Goal: Transaction & Acquisition: Subscribe to service/newsletter

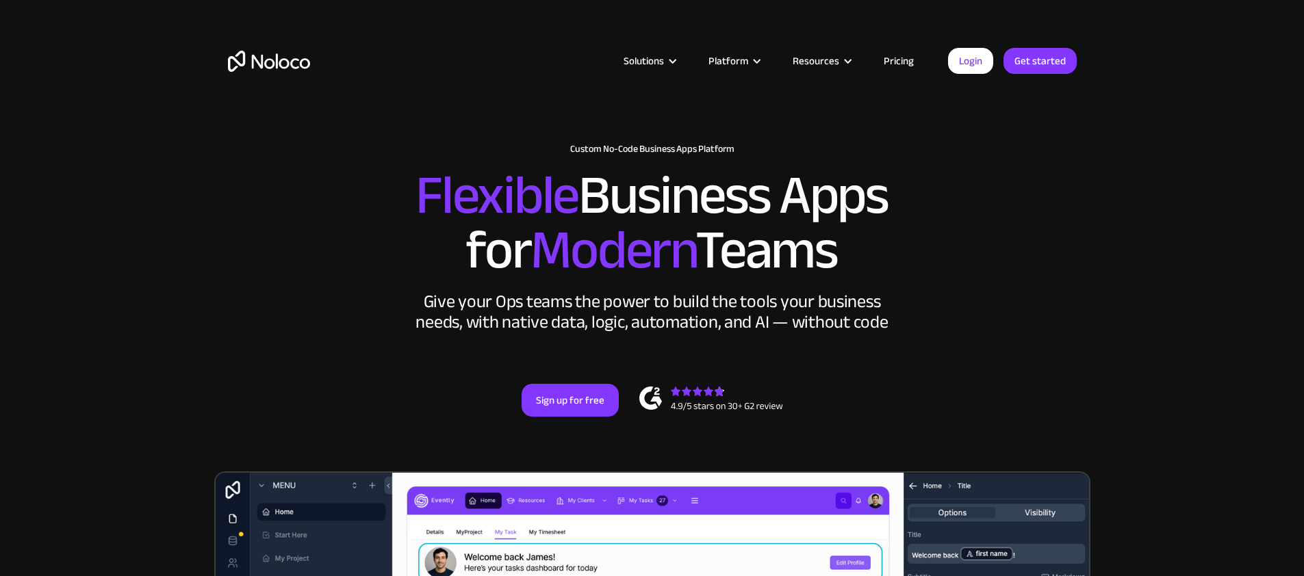
click at [900, 62] on link "Pricing" at bounding box center [899, 61] width 64 height 18
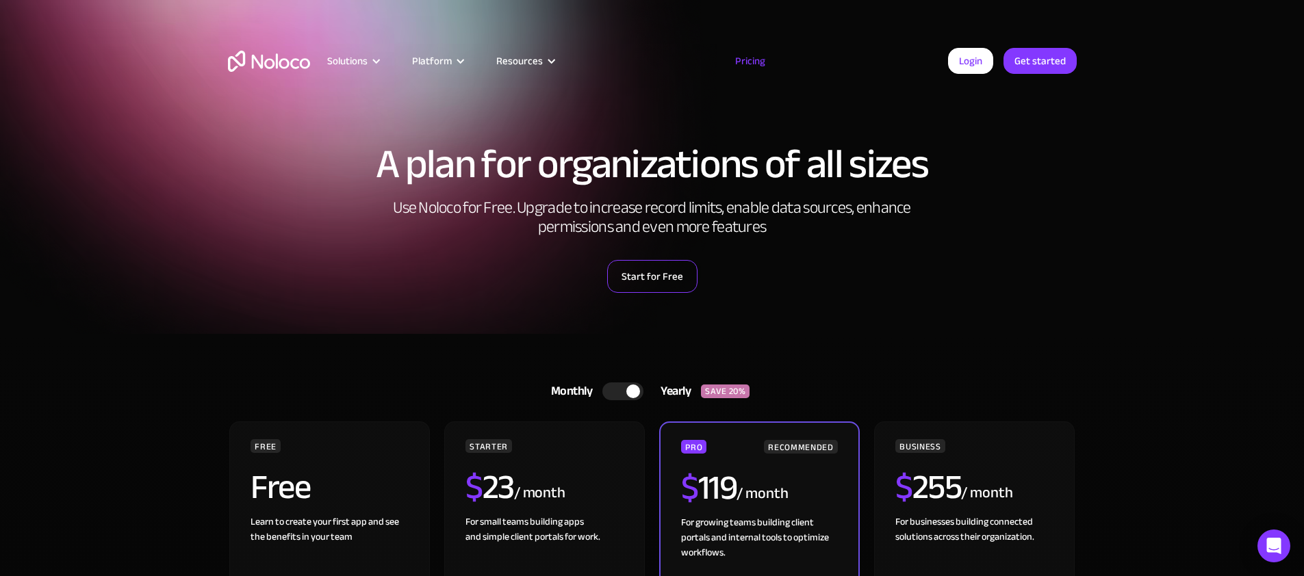
click at [672, 273] on link "Start for Free" at bounding box center [652, 276] width 90 height 33
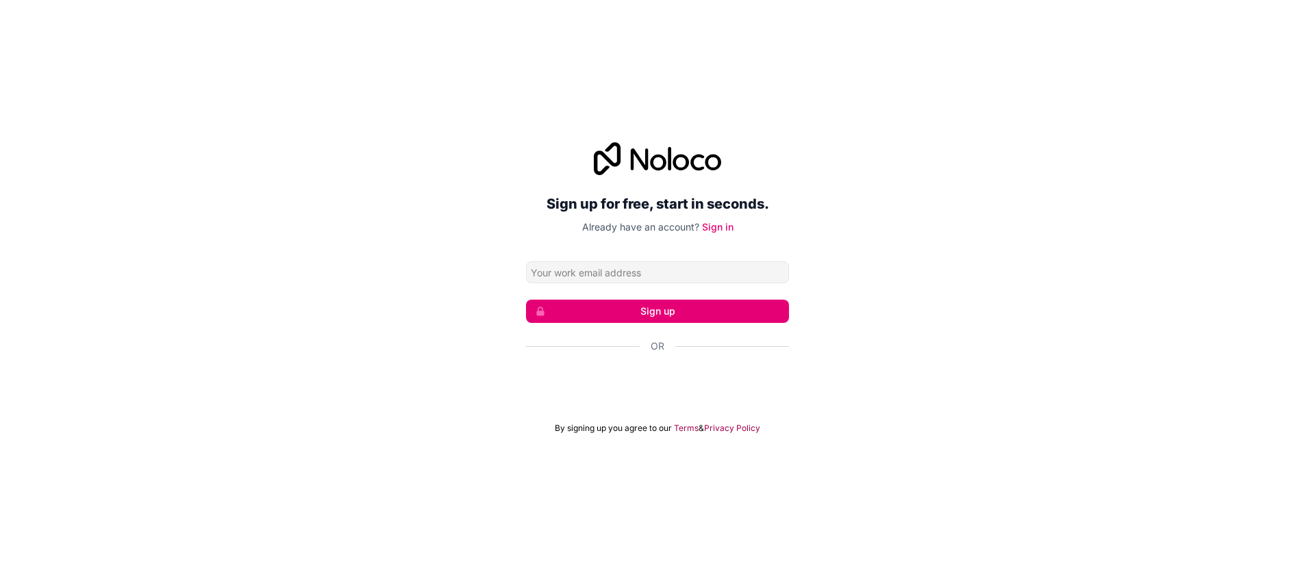
click at [607, 275] on input "Email address" at bounding box center [657, 273] width 263 height 22
